Goal: Information Seeking & Learning: Learn about a topic

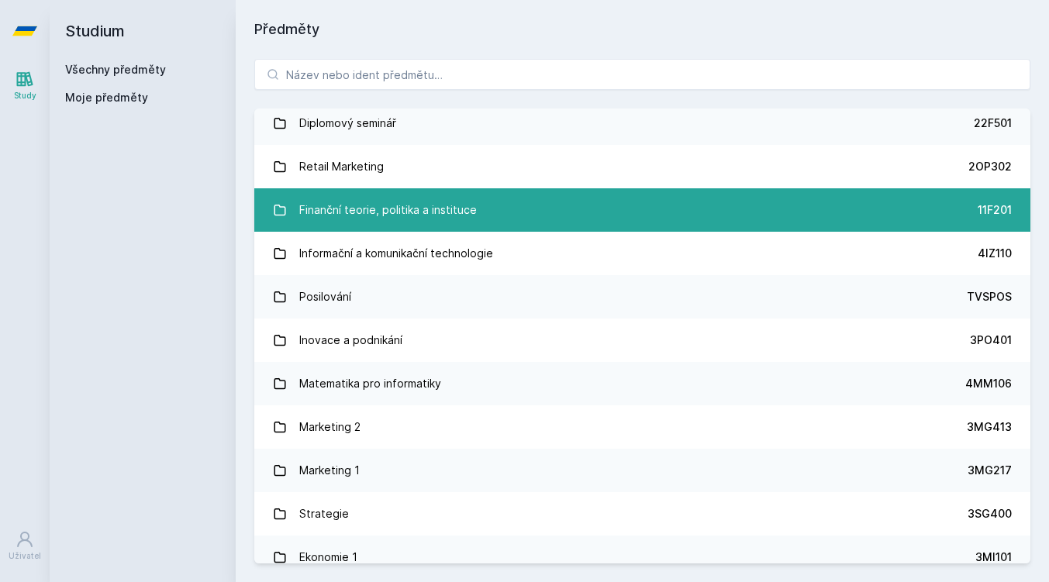
scroll to position [1004, 0]
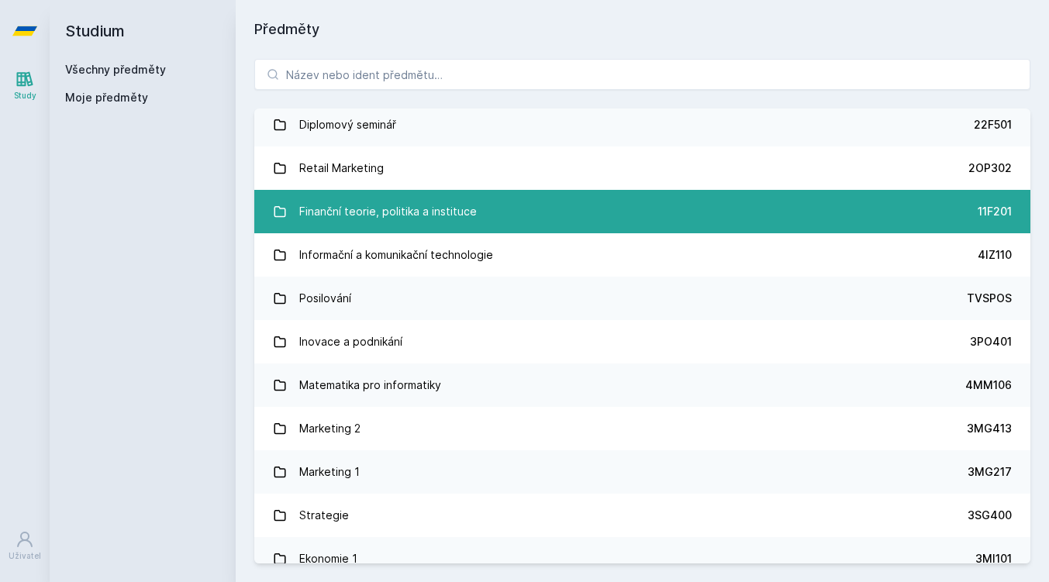
click at [390, 226] on div "Finanční teorie, politika a instituce" at bounding box center [388, 211] width 178 height 31
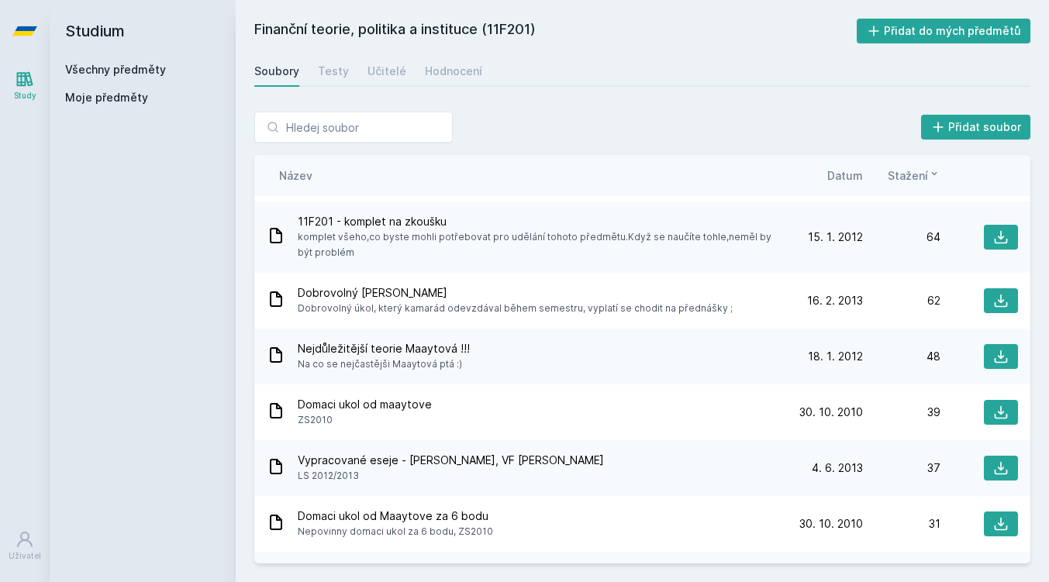
scroll to position [1105, 0]
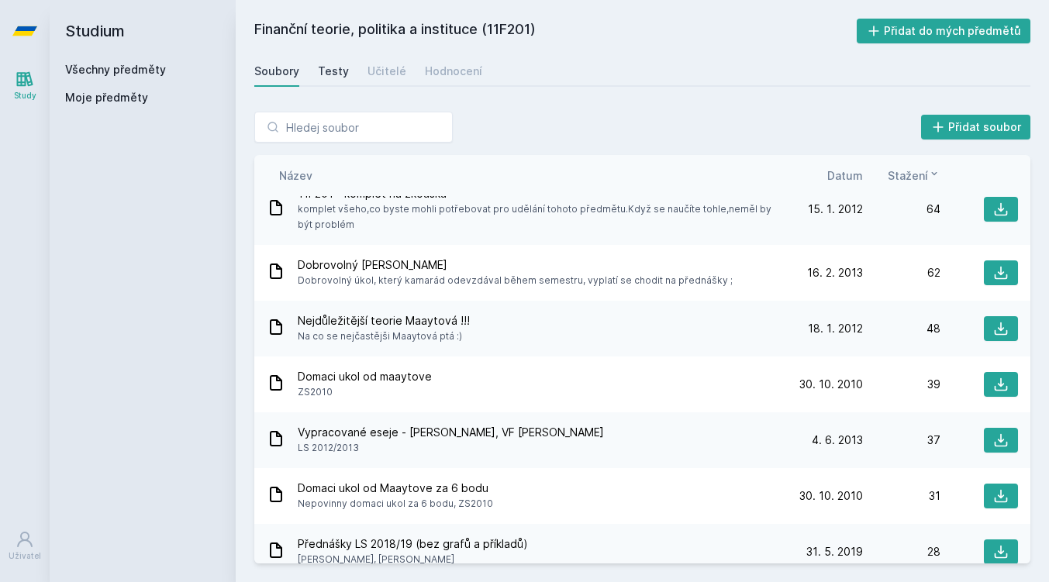
click at [339, 74] on div "Testy" at bounding box center [333, 72] width 31 height 16
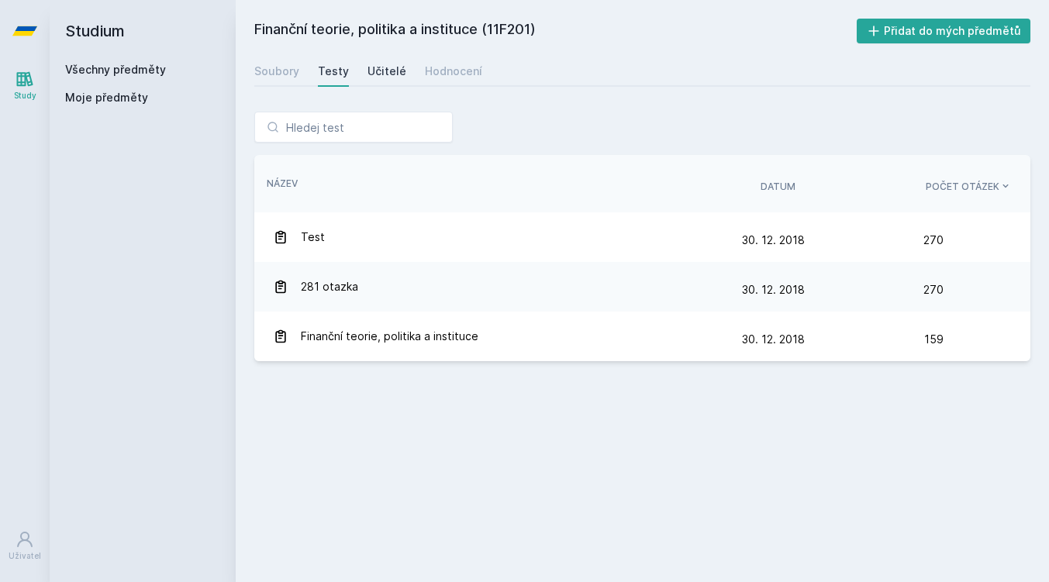
click at [381, 67] on div "Učitelé" at bounding box center [387, 72] width 39 height 16
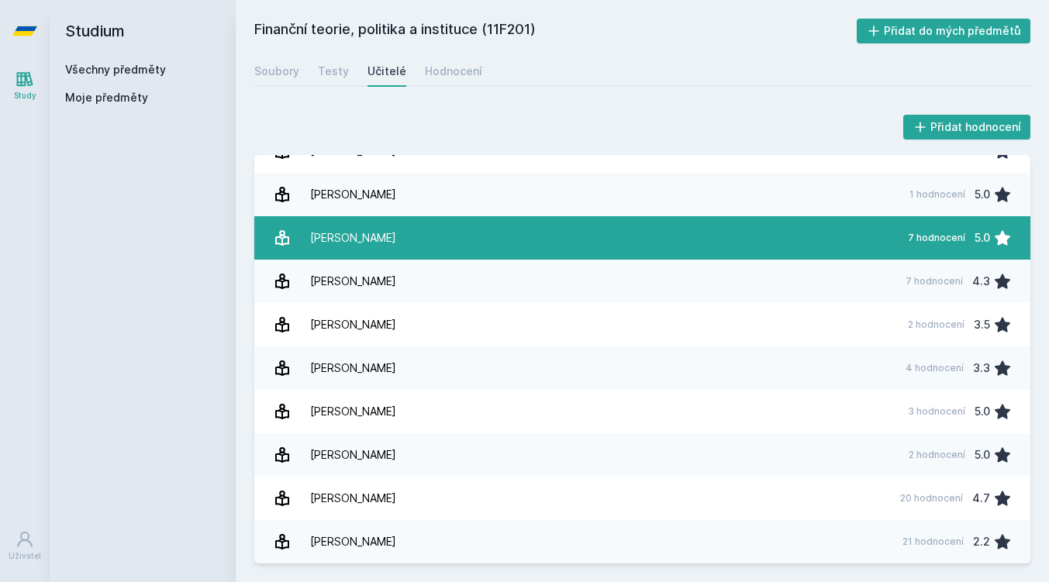
scroll to position [460, 0]
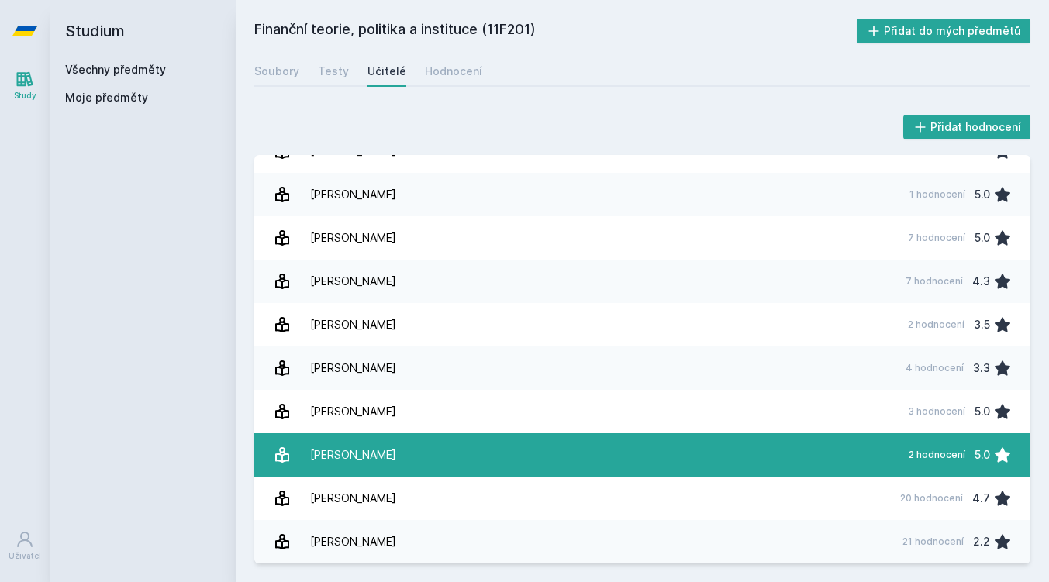
click at [478, 438] on link "[PERSON_NAME] 2 hodnocení 5.0" at bounding box center [642, 454] width 776 height 43
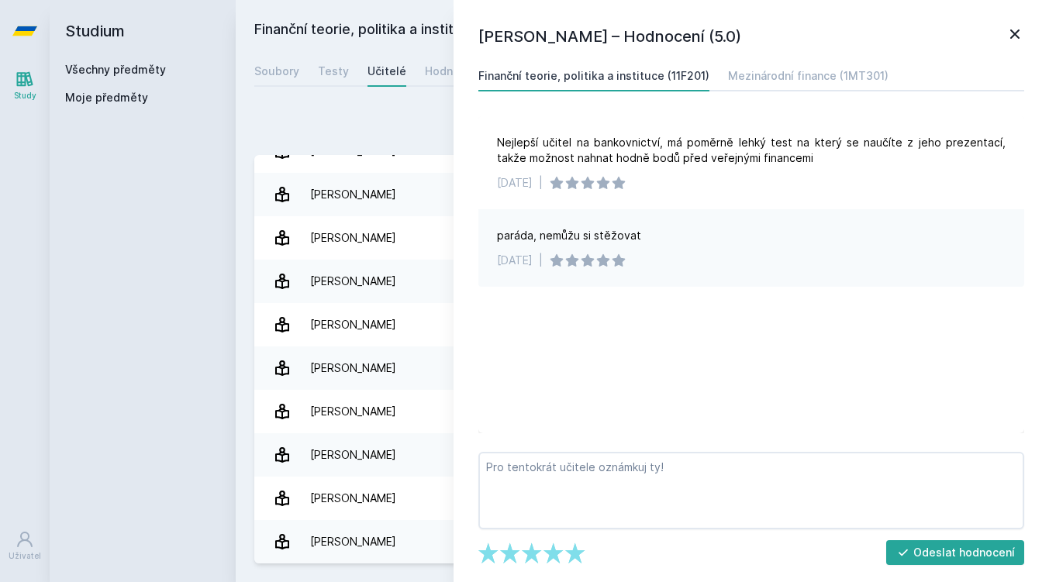
click at [1013, 31] on icon at bounding box center [1014, 33] width 9 height 9
click at [219, 106] on div "Moje předměty" at bounding box center [142, 101] width 155 height 22
click at [279, 77] on div "Soubory" at bounding box center [276, 72] width 45 height 16
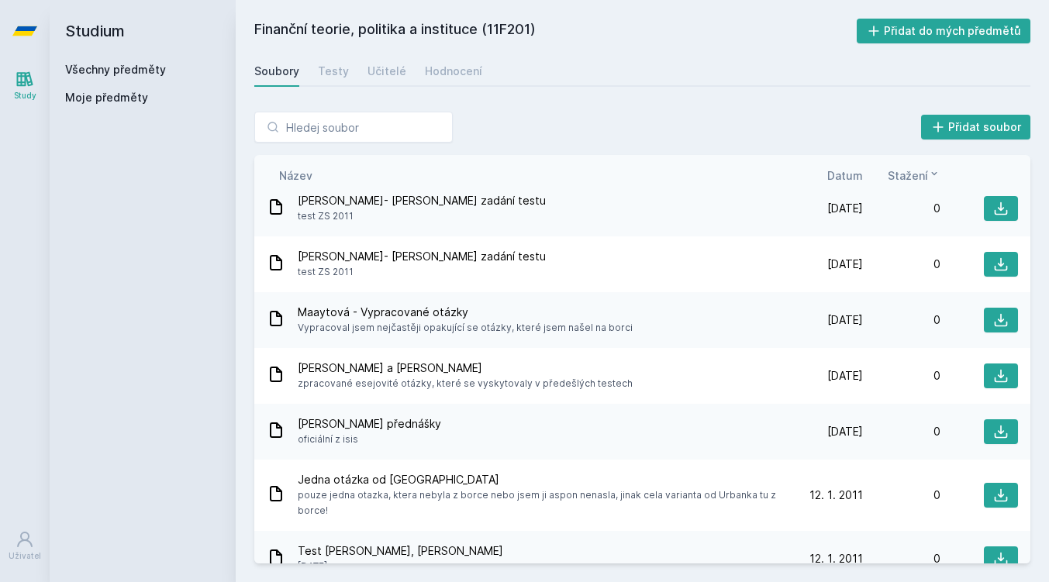
scroll to position [9800, 0]
